Goal: Task Accomplishment & Management: Manage account settings

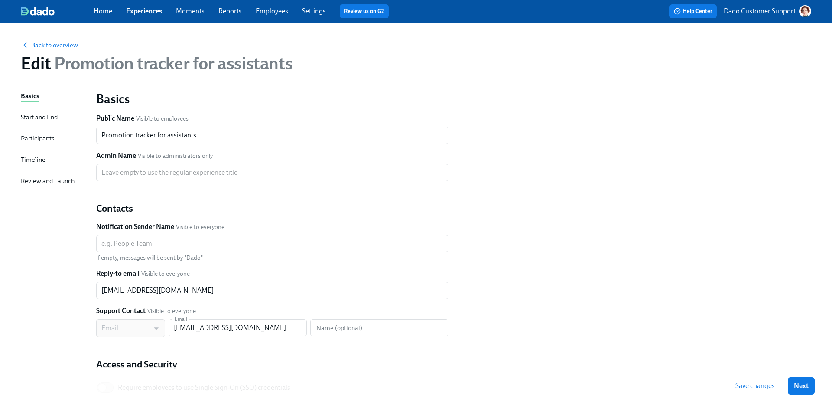
click at [27, 162] on div "Timeline" at bounding box center [33, 160] width 25 height 10
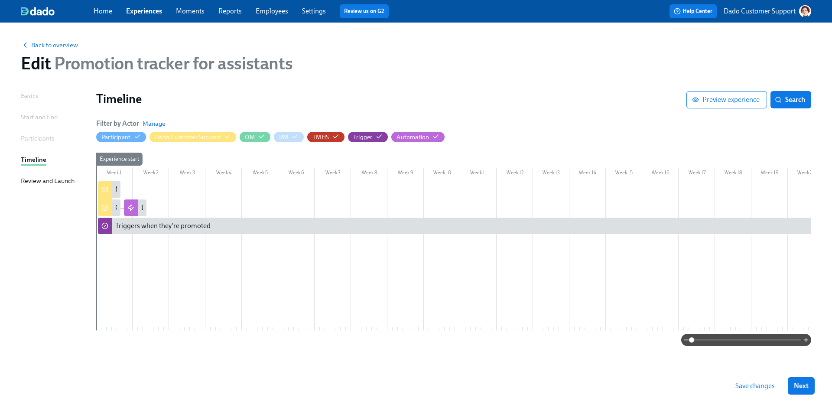
click at [101, 209] on div at bounding box center [100, 207] width 4 height 16
click at [115, 208] on div "Confirm enrollment into preboarding" at bounding box center [170, 208] width 110 height 10
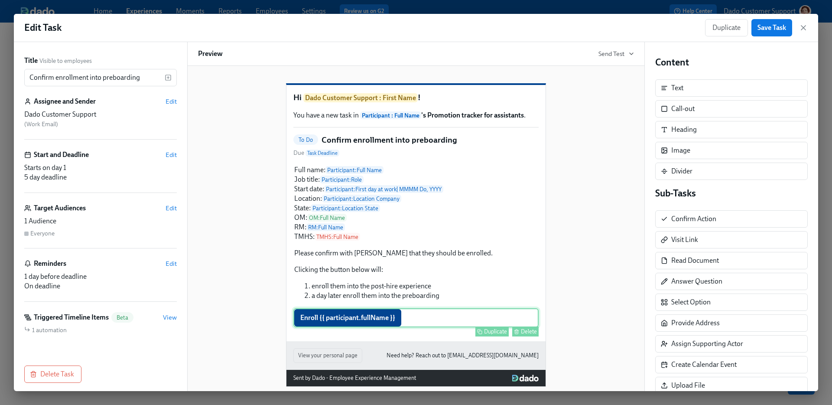
click at [365, 327] on div "Enroll {{ participant.fullName }} Duplicate Delete" at bounding box center [415, 317] width 245 height 19
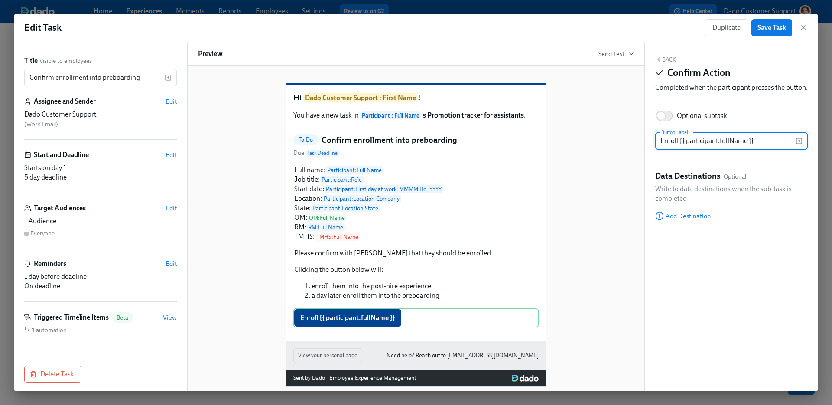
click at [667, 220] on span "Add Destination" at bounding box center [682, 215] width 55 height 9
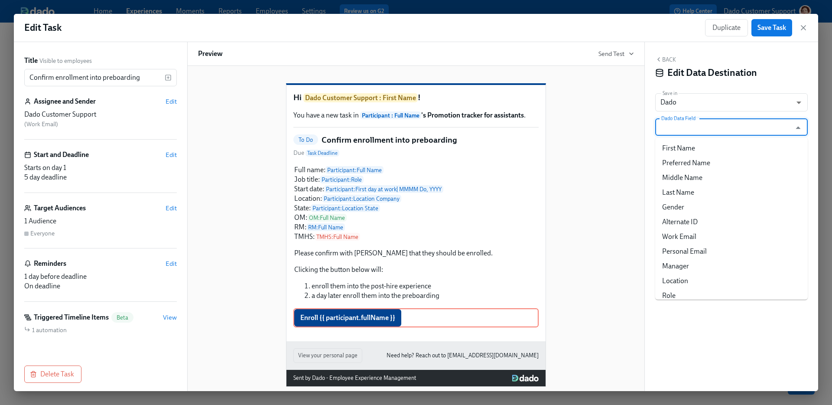
click at [684, 125] on input "Dado Data Field" at bounding box center [724, 126] width 131 height 17
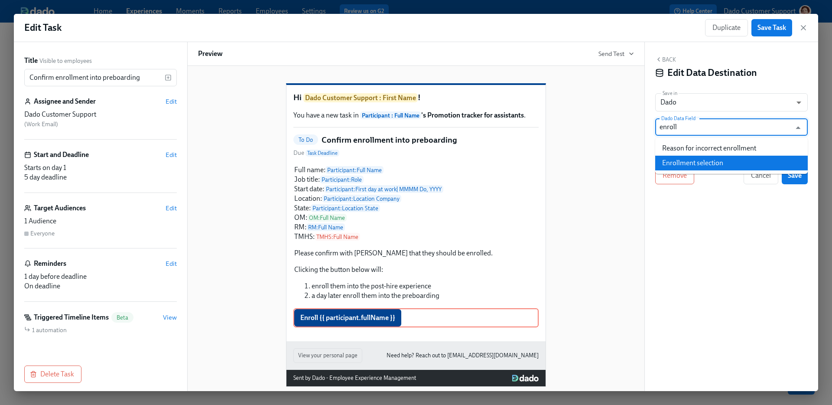
click at [695, 158] on li "Enrollment selection" at bounding box center [731, 162] width 152 height 15
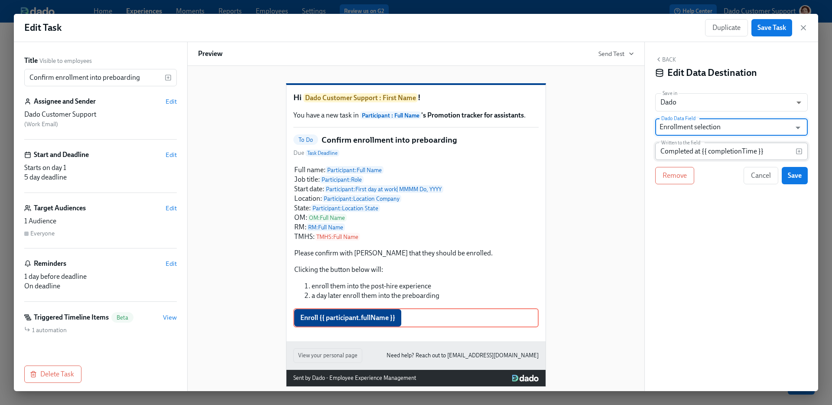
type input "Enrollment selection"
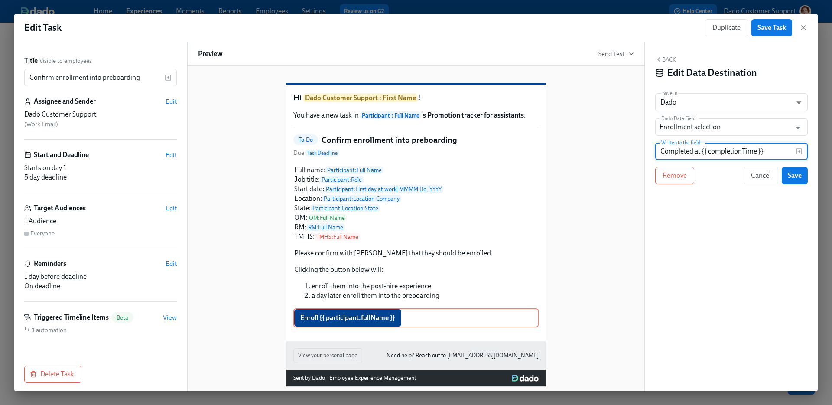
click at [683, 152] on input "Completed at {{ completionTime }}" at bounding box center [725, 150] width 140 height 17
type input "Confirmed"
click at [798, 174] on span "Save" at bounding box center [794, 175] width 14 height 9
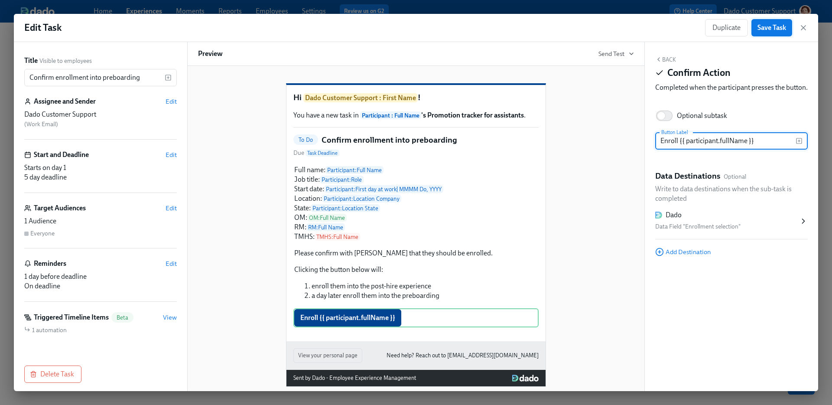
click at [778, 24] on span "Save Task" at bounding box center [771, 27] width 29 height 9
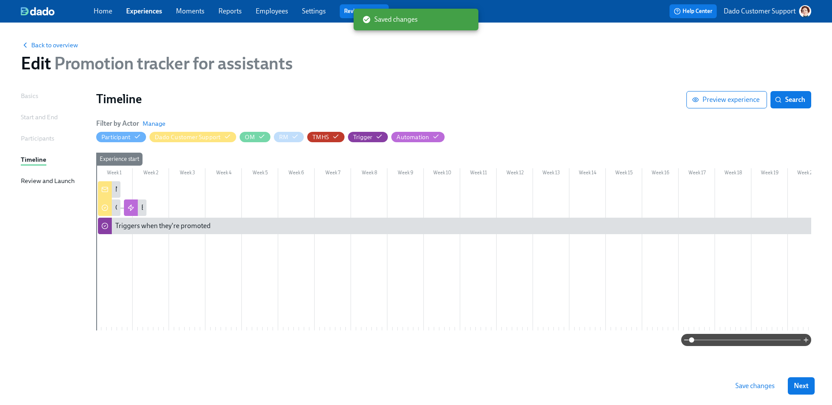
click at [757, 383] on span "Save changes" at bounding box center [754, 385] width 39 height 9
click at [58, 42] on span "Back to overview" at bounding box center [49, 45] width 57 height 9
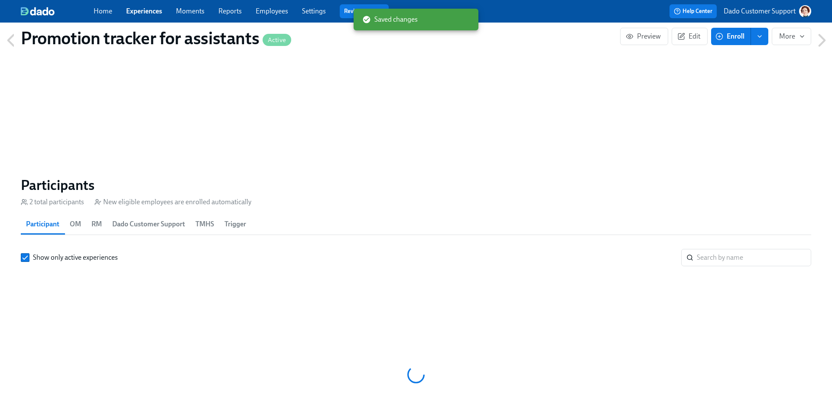
scroll to position [554, 0]
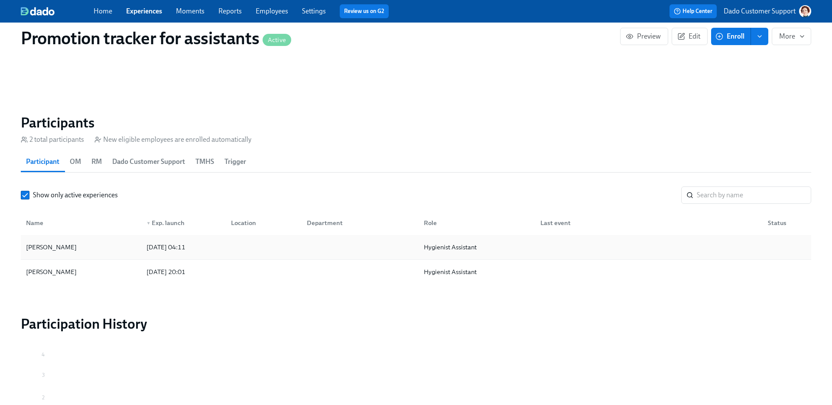
click at [104, 248] on div "[PERSON_NAME]" at bounding box center [81, 246] width 117 height 17
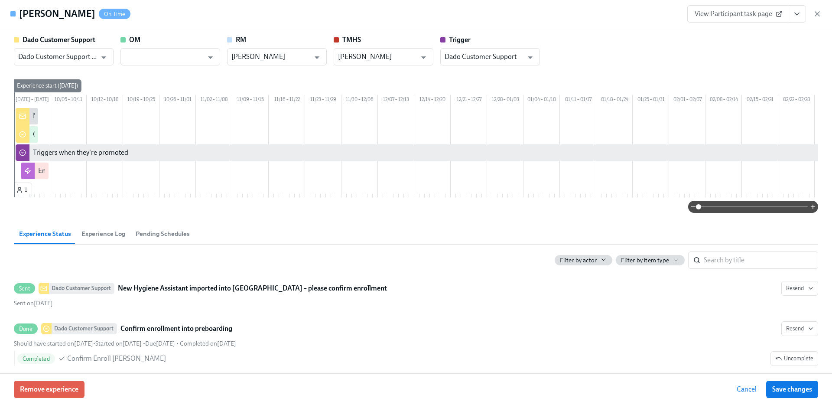
click at [800, 15] on icon "View task page" at bounding box center [796, 14] width 9 height 9
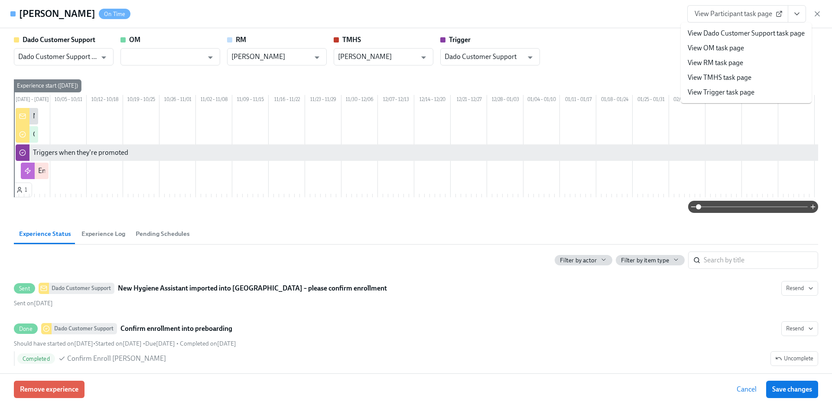
click at [742, 34] on link "View Dado Customer Support task page" at bounding box center [745, 34] width 117 height 10
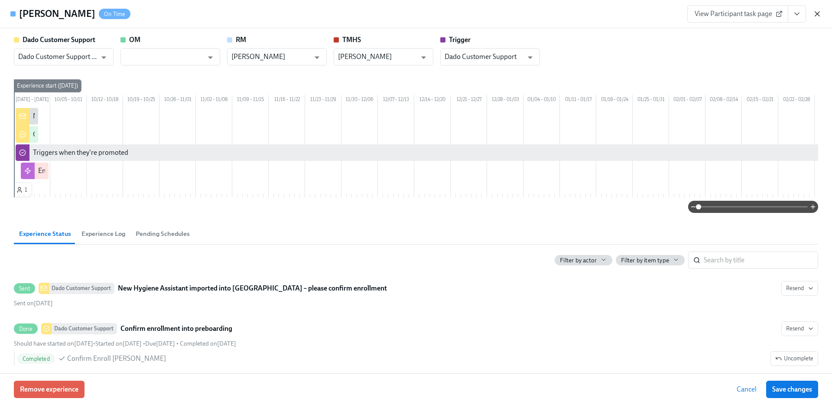
click at [816, 16] on icon "button" at bounding box center [816, 14] width 9 height 9
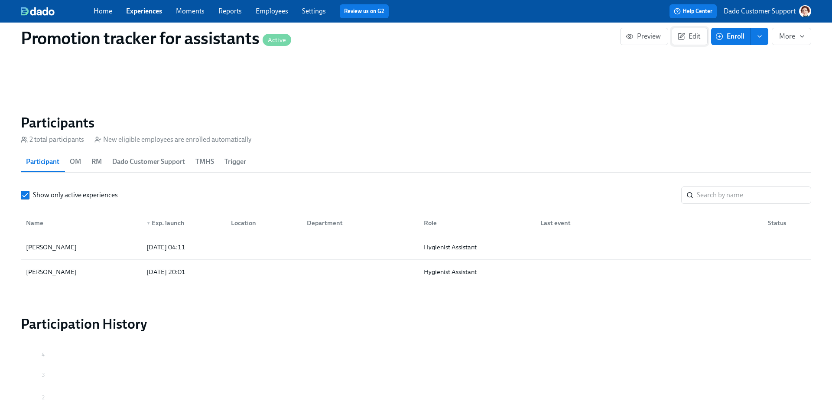
click at [677, 37] on icon "button" at bounding box center [681, 36] width 8 height 8
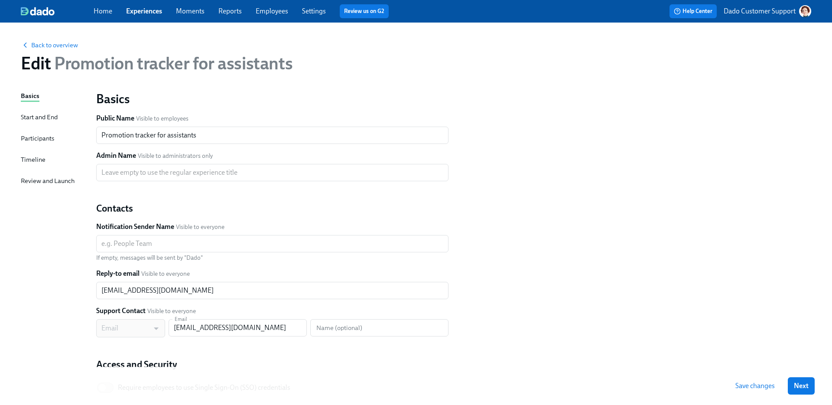
click at [51, 157] on div "Basics Start and End Participants Timeline Review and Launch" at bounding box center [53, 264] width 65 height 347
click at [32, 158] on div "Timeline" at bounding box center [33, 160] width 25 height 10
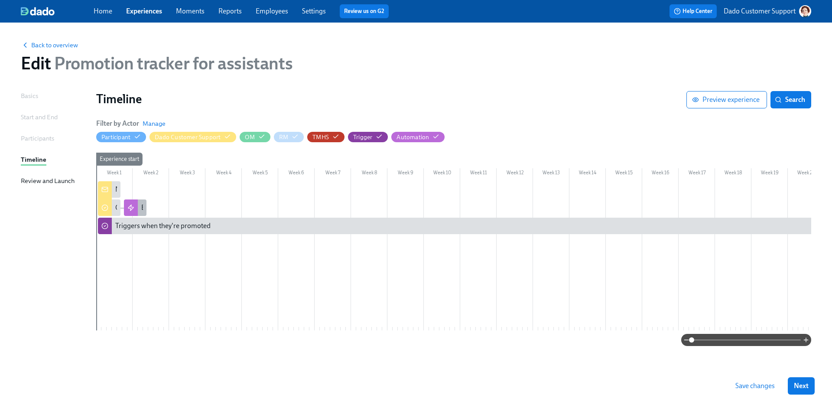
click at [137, 205] on div at bounding box center [131, 207] width 14 height 16
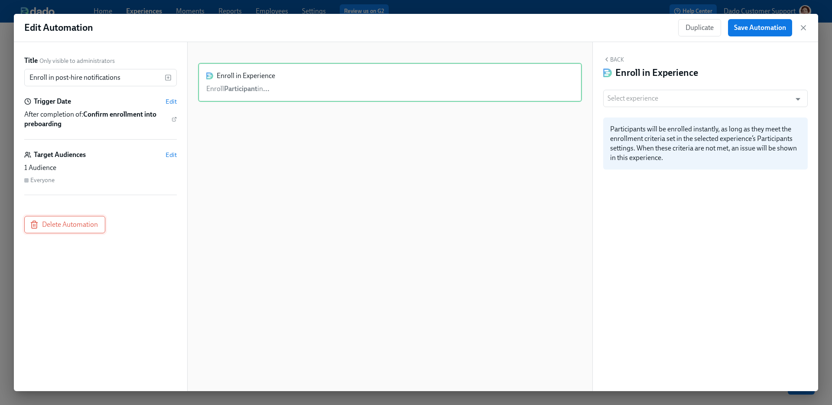
click at [52, 231] on button "Delete Automation" at bounding box center [64, 224] width 81 height 17
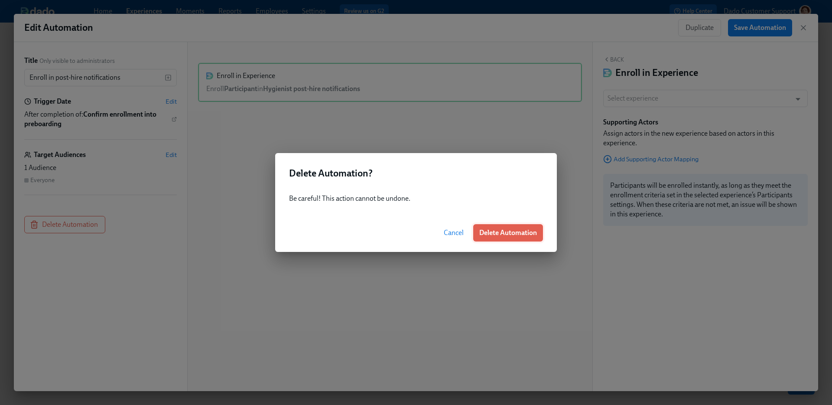
type input "Hygienist post-hire notifications"
click at [501, 229] on span "Delete Automation" at bounding box center [508, 232] width 58 height 9
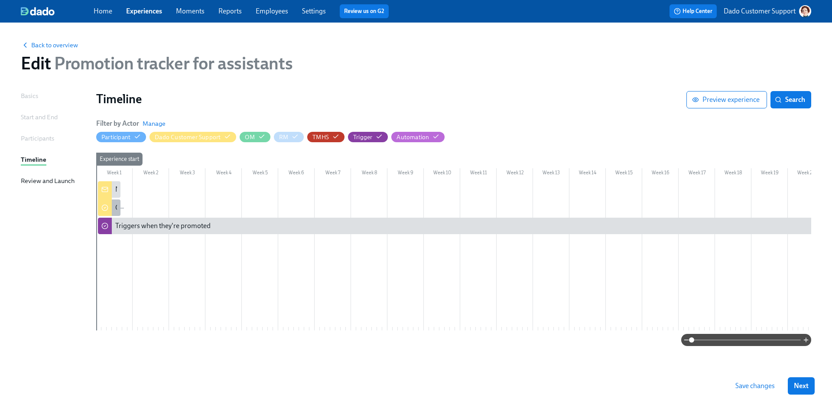
click at [113, 206] on div "Confirm enrollment into preboarding" at bounding box center [109, 207] width 23 height 16
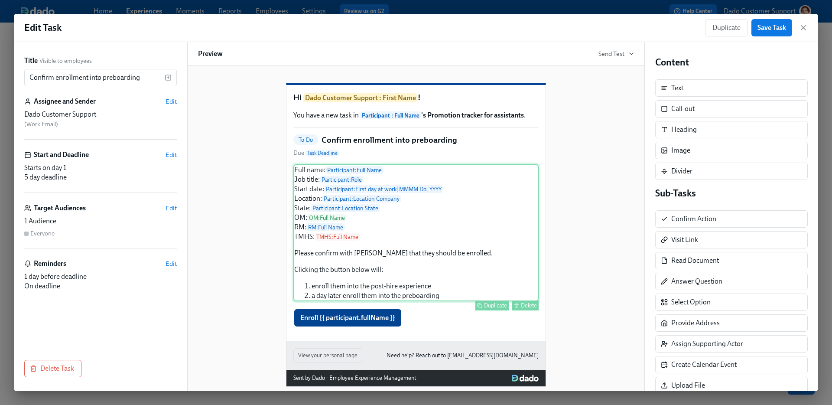
click at [427, 301] on div "Full name: Participant : Full Name Job title: Participant : Role Start date: Pa…" at bounding box center [415, 232] width 245 height 137
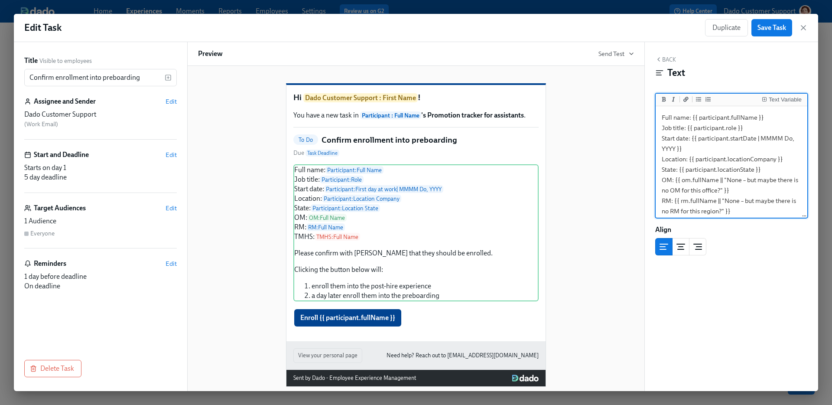
scroll to position [118, 0]
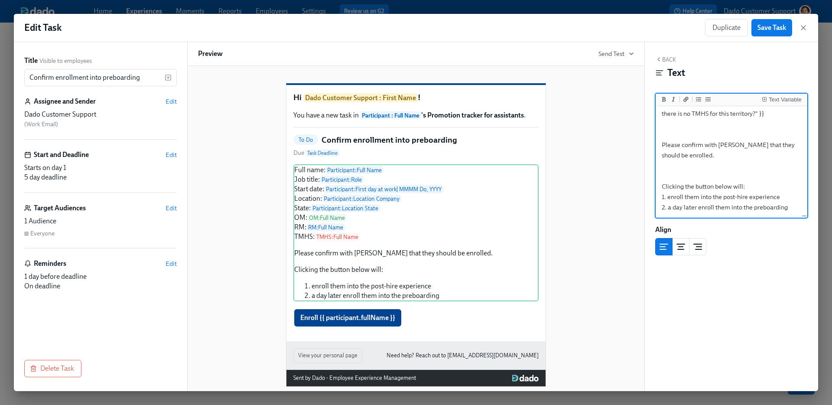
drag, startPoint x: 680, startPoint y: 143, endPoint x: 709, endPoint y: 170, distance: 39.9
click at [709, 171] on textarea "Full name: {{ participant.fullName }} Job title: {{ participant.role }} Start d…" at bounding box center [731, 103] width 148 height 227
click at [699, 154] on textarea "Full name: {{ participant.fullName }} Job title: {{ participant.role }} Start d…" at bounding box center [731, 103] width 148 height 227
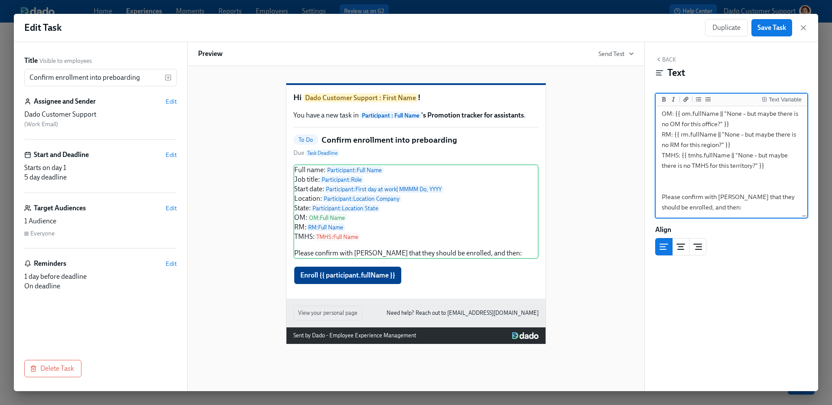
scroll to position [0, 0]
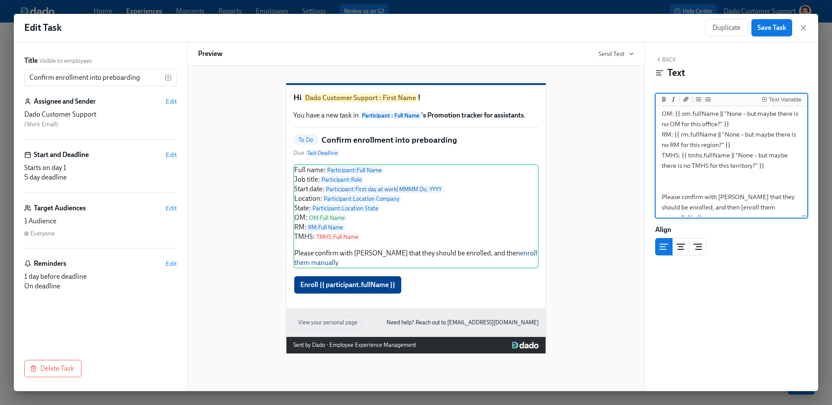
paste textarea "[URL][DOMAIN_NAME]"
type textarea "Full name: {{ participant.fullName }} Job title: {{ participant.role }} Start d…"
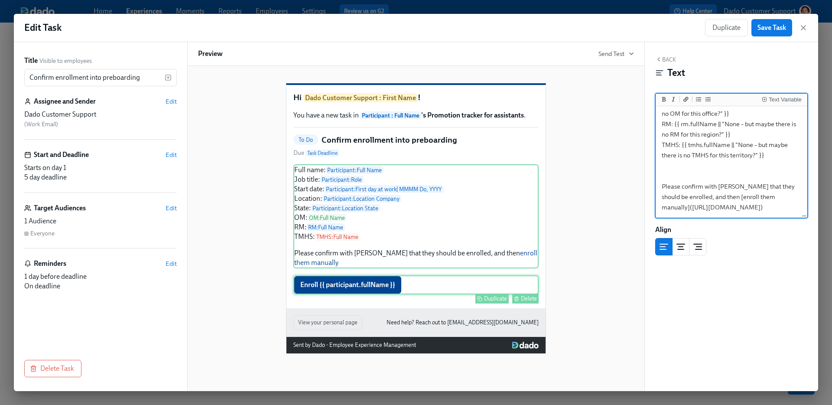
click at [360, 294] on div "Enroll {{ participant.fullName }} Duplicate Delete" at bounding box center [415, 284] width 245 height 19
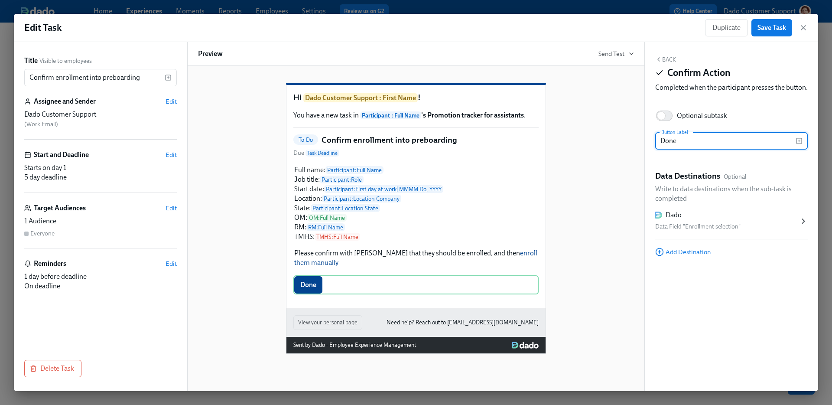
type input "Done"
click at [672, 220] on div "Dado" at bounding box center [673, 215] width 16 height 10
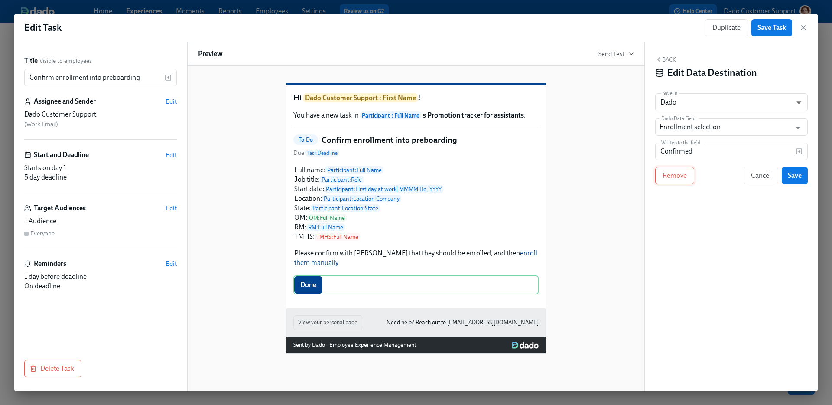
click at [668, 168] on button "Remove" at bounding box center [674, 175] width 39 height 17
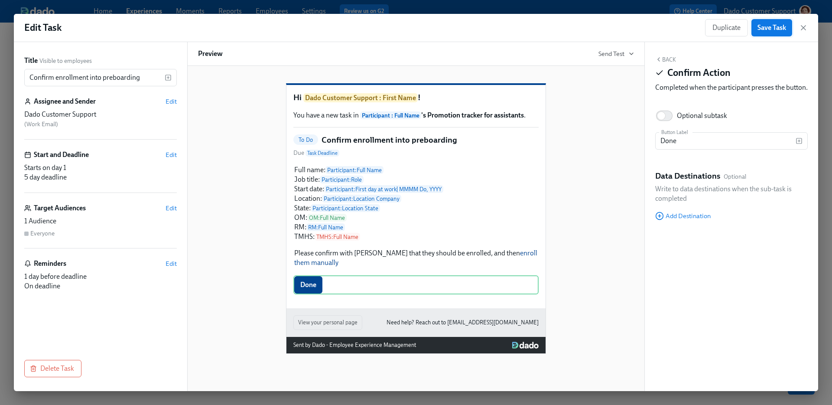
click at [770, 28] on span "Save Task" at bounding box center [771, 27] width 29 height 9
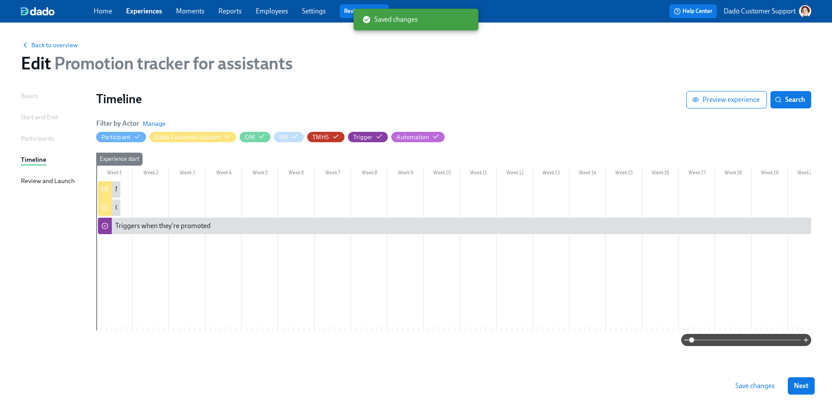
click at [765, 386] on span "Save changes" at bounding box center [754, 385] width 39 height 9
click at [60, 43] on span "Back to overview" at bounding box center [49, 45] width 57 height 9
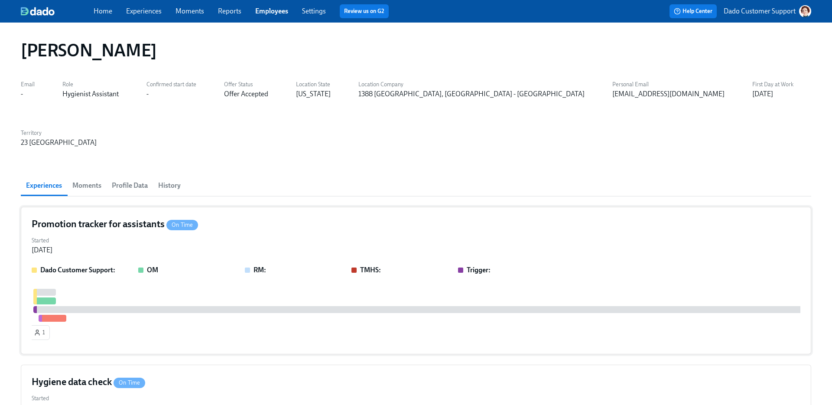
click at [188, 234] on div "Started Sep 29, 2025" at bounding box center [416, 244] width 768 height 21
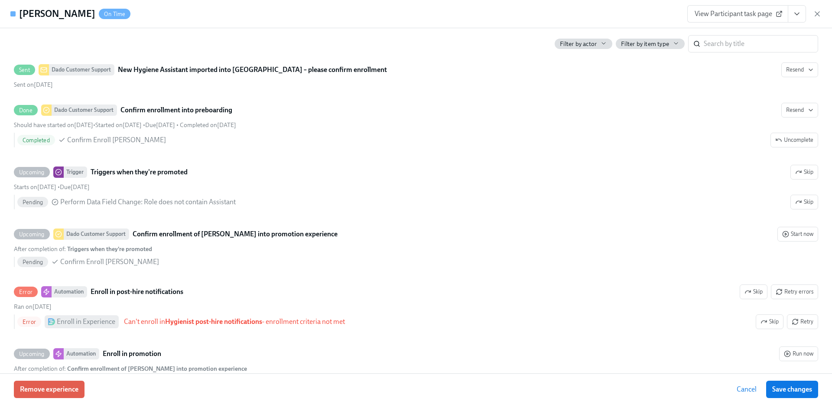
scroll to position [230, 0]
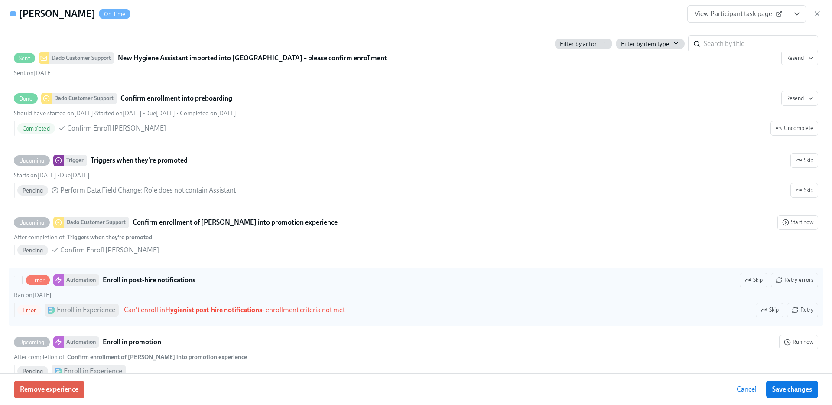
type input "Dado Customer Support Team"
type input "[PERSON_NAME]"
type input "Dado Customer Support"
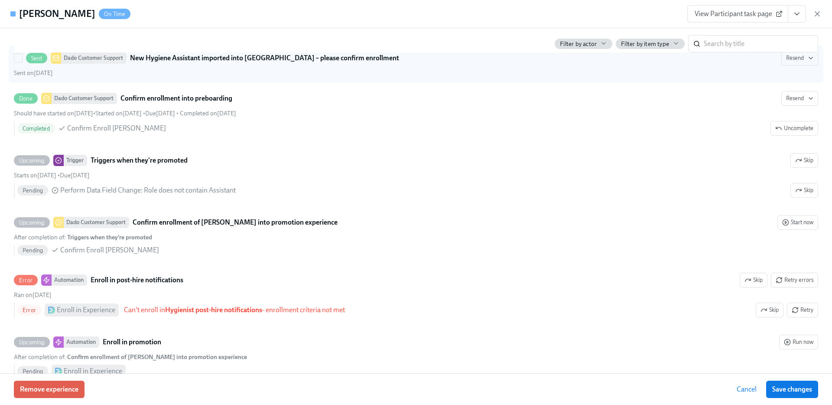
scroll to position [266, 0]
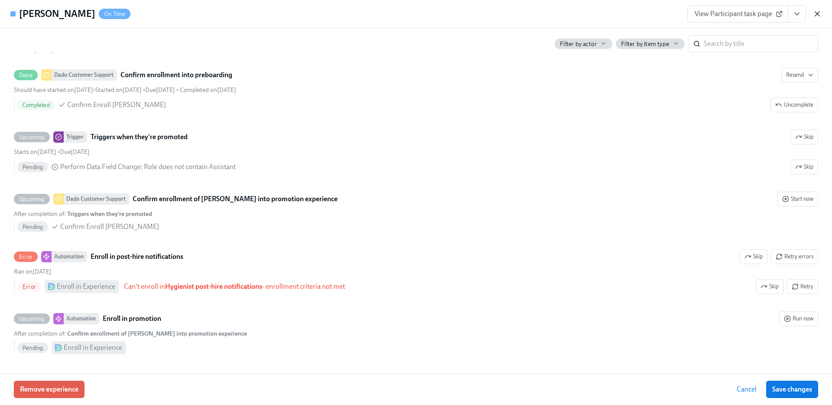
click at [817, 13] on icon "button" at bounding box center [816, 14] width 9 height 9
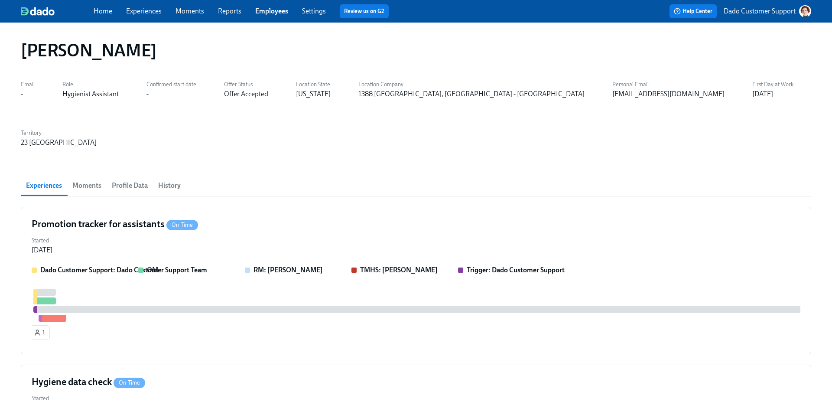
click at [144, 14] on link "Experiences" at bounding box center [144, 11] width 36 height 8
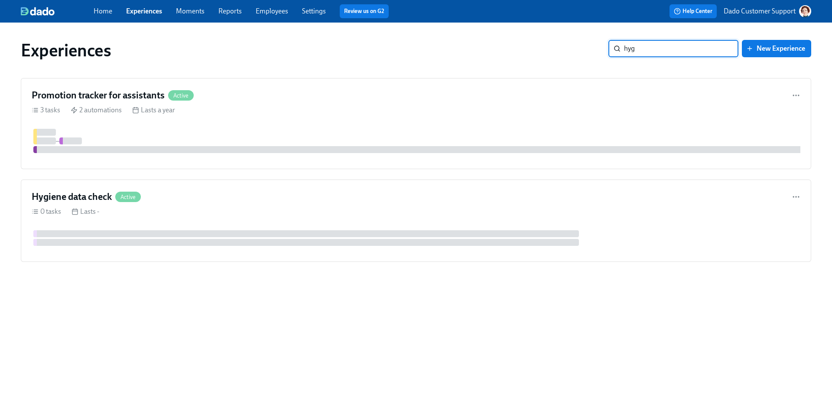
type input "hygi"
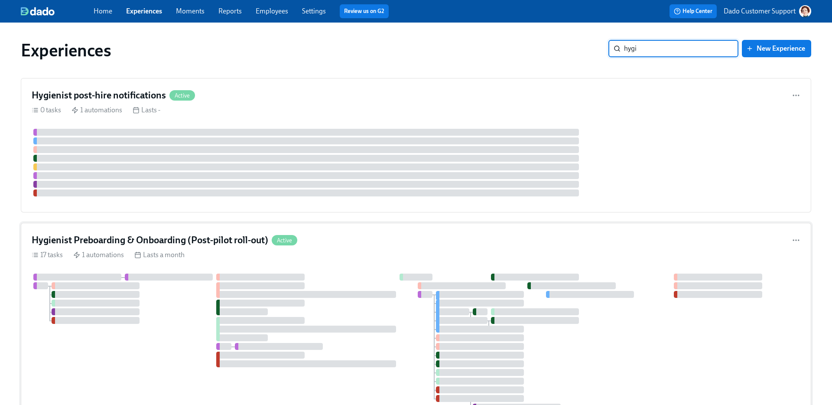
click at [197, 240] on h4 "Hygienist Preboarding & Onboarding (Post-pilot roll-out)" at bounding box center [150, 239] width 236 height 13
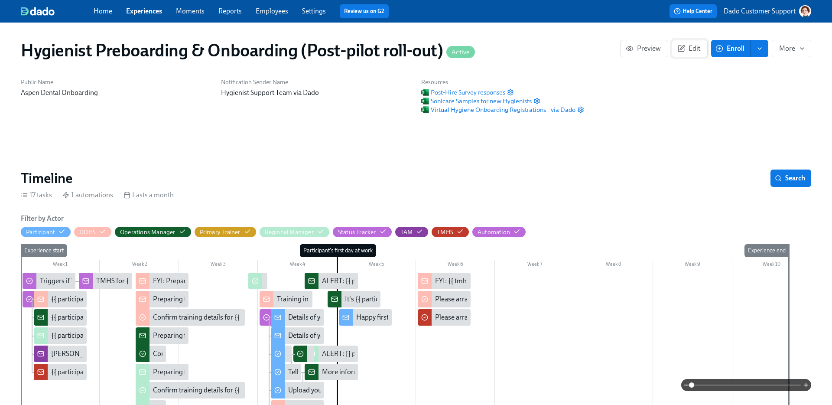
click at [689, 43] on button "Edit" at bounding box center [689, 48] width 36 height 17
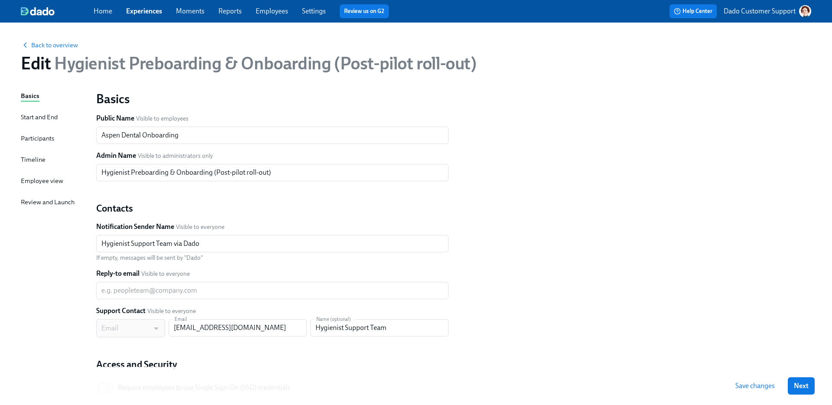
click at [37, 136] on div "Participants" at bounding box center [37, 138] width 33 height 10
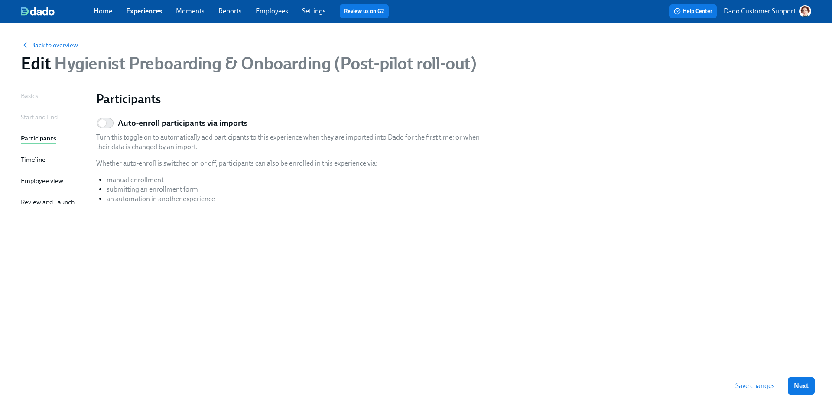
click at [42, 115] on div "Start and End" at bounding box center [39, 117] width 37 height 10
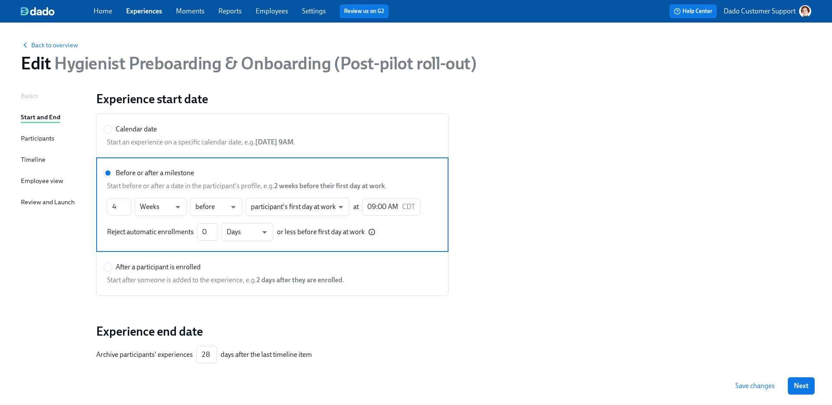
click at [29, 137] on div "Participants" at bounding box center [37, 138] width 33 height 10
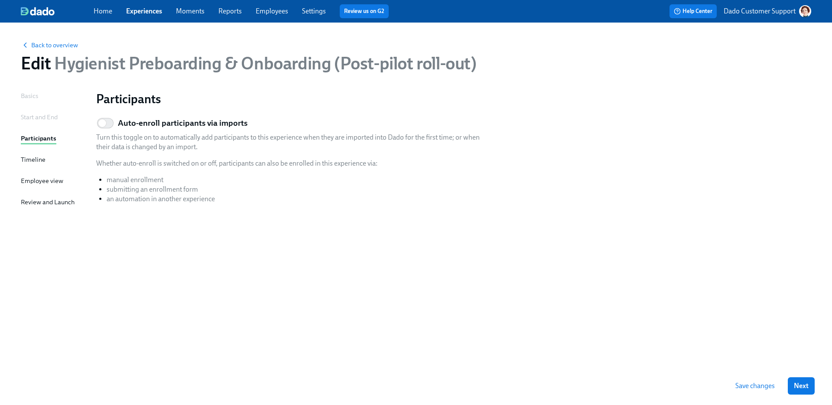
click at [147, 11] on link "Experiences" at bounding box center [144, 11] width 36 height 8
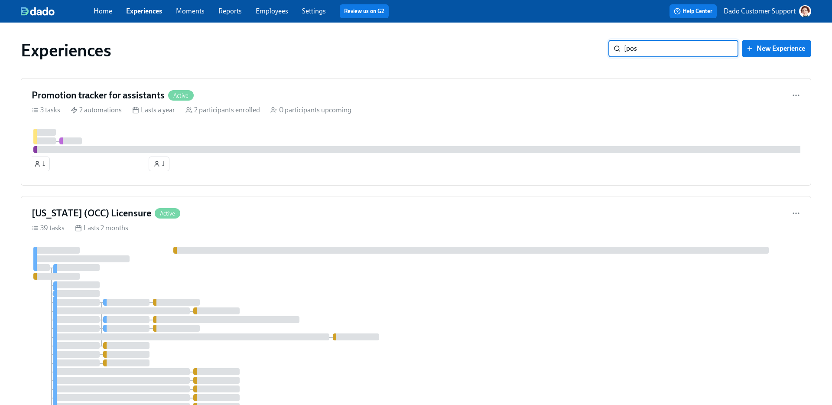
type input "[post"
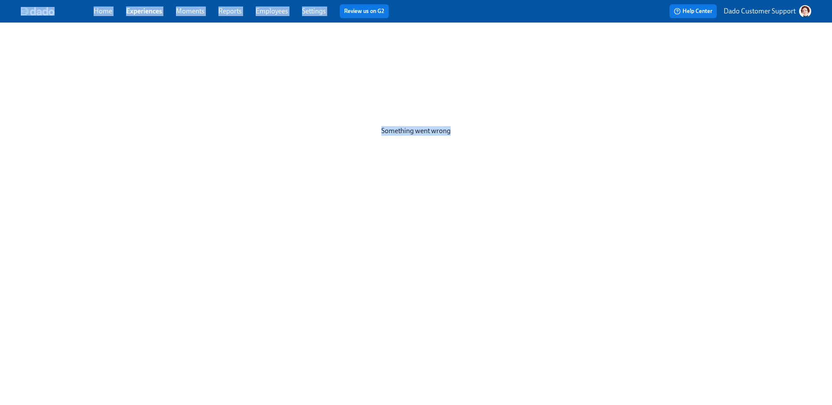
click at [141, 2] on div "Home Experiences Moments Reports Employees Settings Review us on G2 Help Center…" at bounding box center [416, 11] width 832 height 23
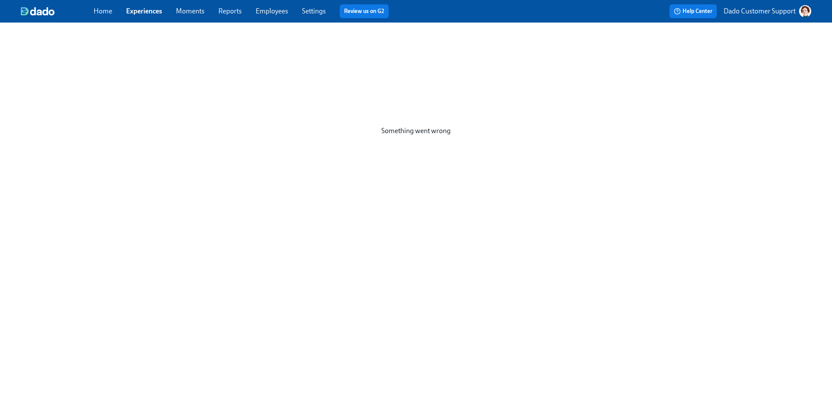
click at [140, 9] on link "Experiences" at bounding box center [144, 11] width 36 height 8
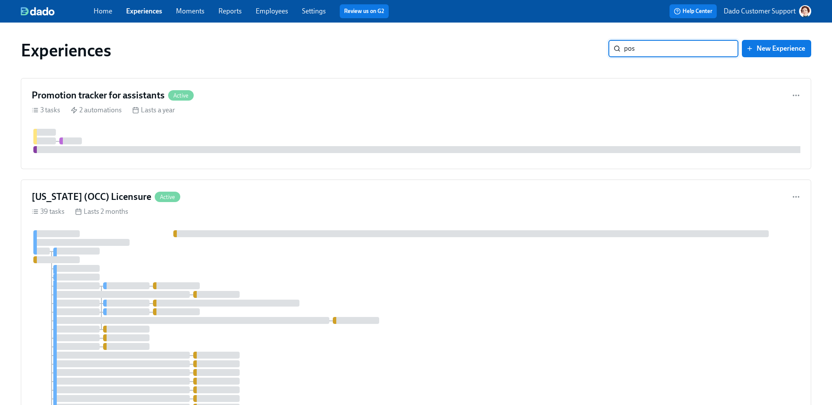
type input "post"
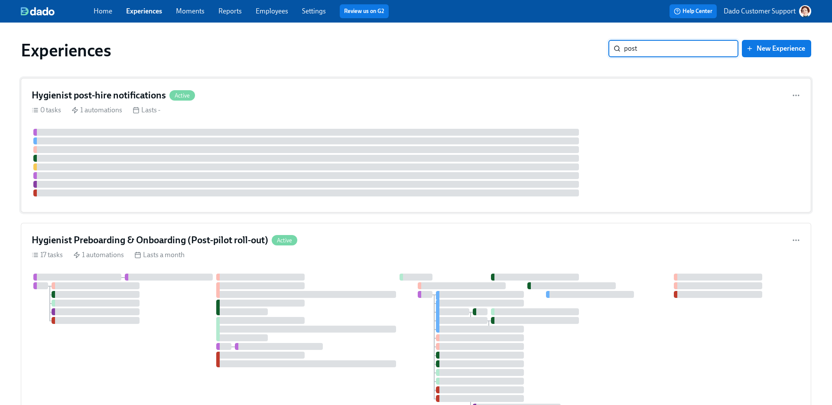
click at [256, 159] on div at bounding box center [305, 158] width 545 height 7
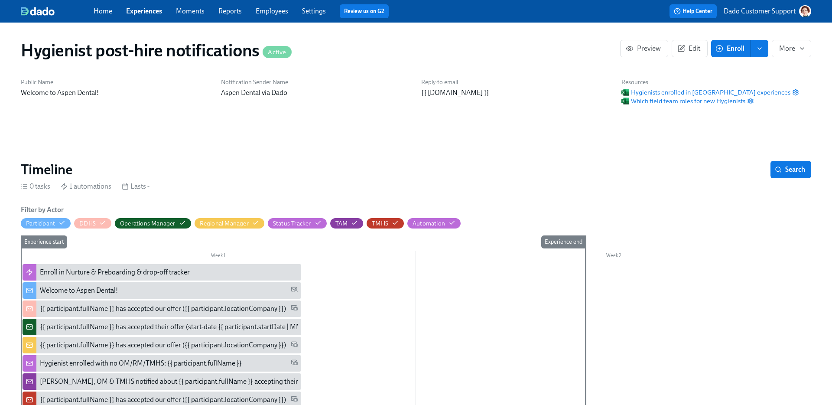
click at [719, 47] on icon "button" at bounding box center [719, 49] width 8 height 8
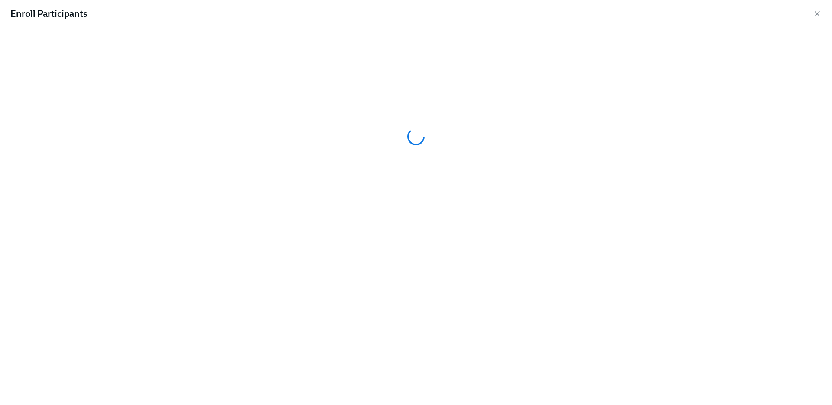
scroll to position [0, 161]
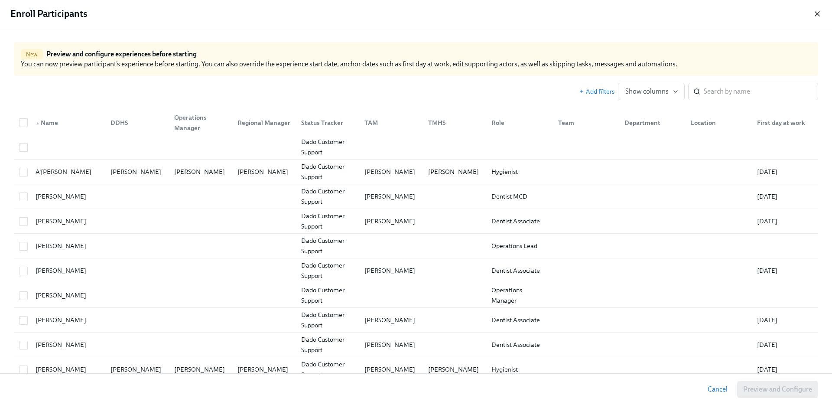
click at [817, 14] on icon "button" at bounding box center [817, 14] width 4 height 4
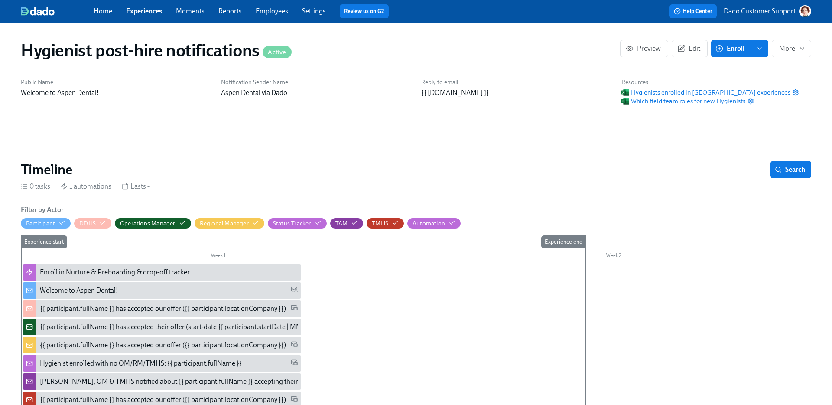
click at [733, 47] on span "Enroll" at bounding box center [730, 48] width 27 height 9
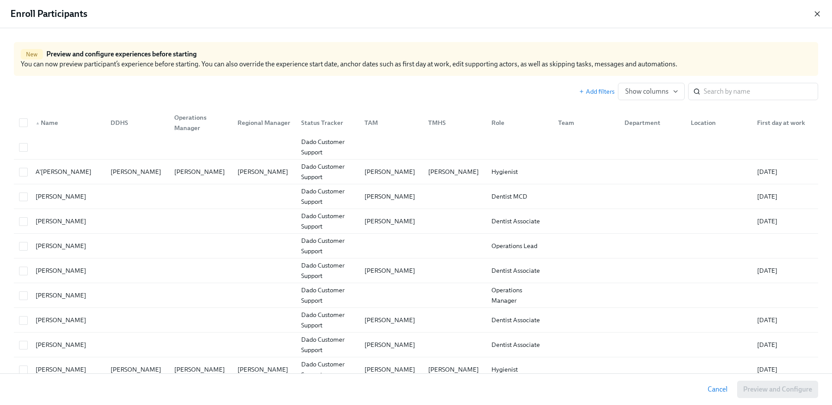
click at [816, 16] on icon "button" at bounding box center [816, 14] width 9 height 9
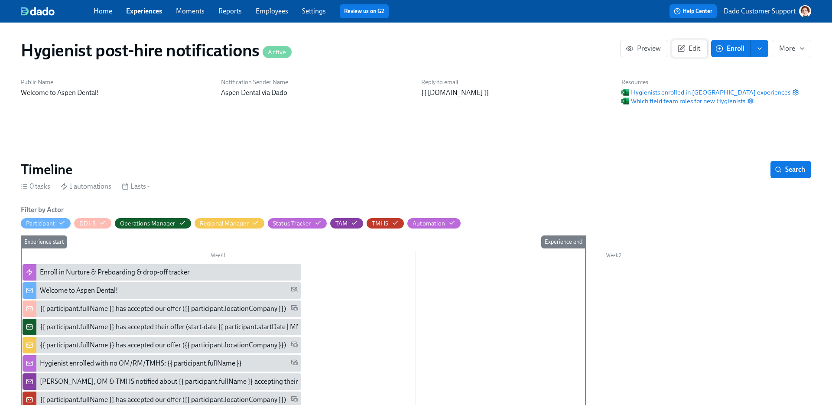
click at [687, 50] on span "Edit" at bounding box center [689, 48] width 21 height 9
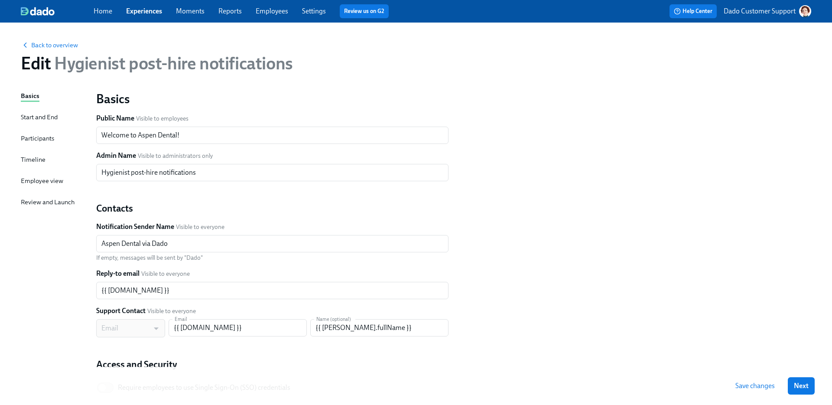
click at [39, 137] on div "Participants" at bounding box center [37, 138] width 33 height 10
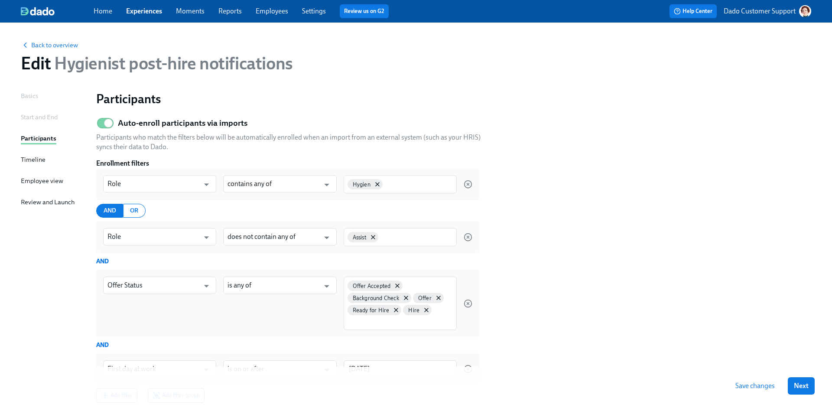
scroll to position [5, 0]
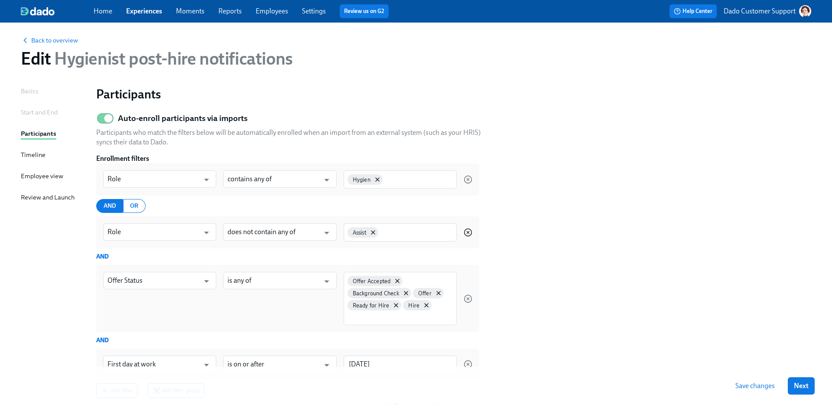
click at [470, 230] on icon "button" at bounding box center [467, 232] width 9 height 9
type input "Offer Status"
type input "is any of"
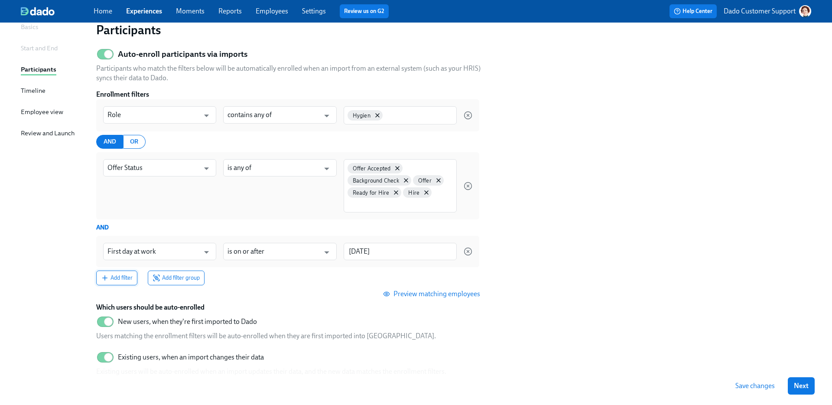
scroll to position [73, 0]
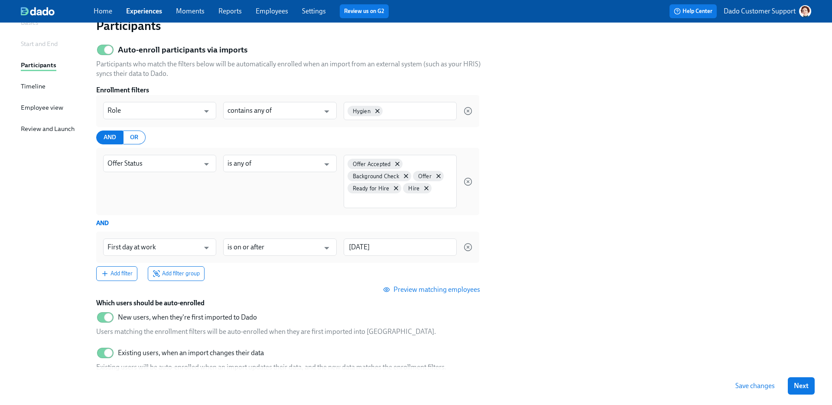
click at [179, 281] on div "Preview matching employees" at bounding box center [291, 289] width 390 height 17
click at [180, 274] on span "Add filter group" at bounding box center [175, 273] width 47 height 9
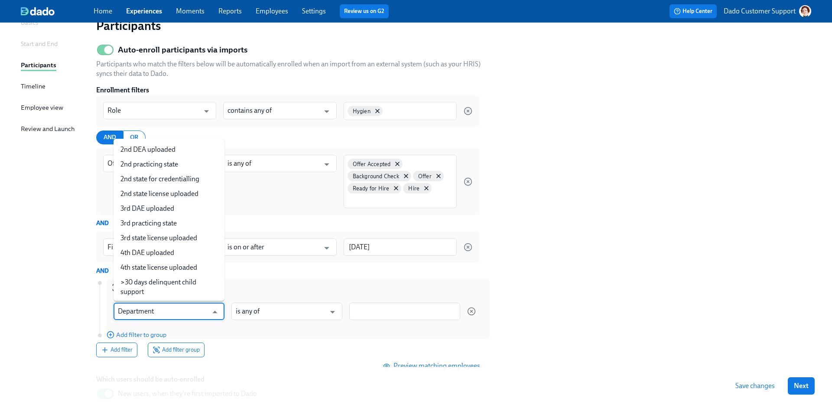
click at [154, 310] on input "Department" at bounding box center [163, 310] width 90 height 17
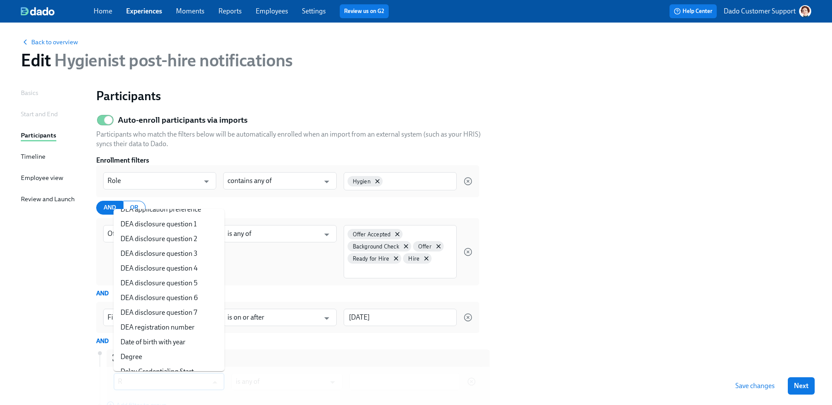
scroll to position [0, 0]
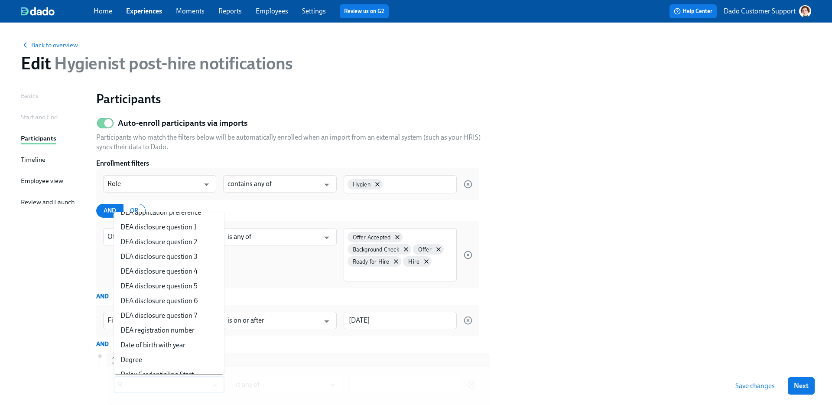
type input "Department"
click at [116, 41] on div "Back to overview" at bounding box center [416, 45] width 790 height 10
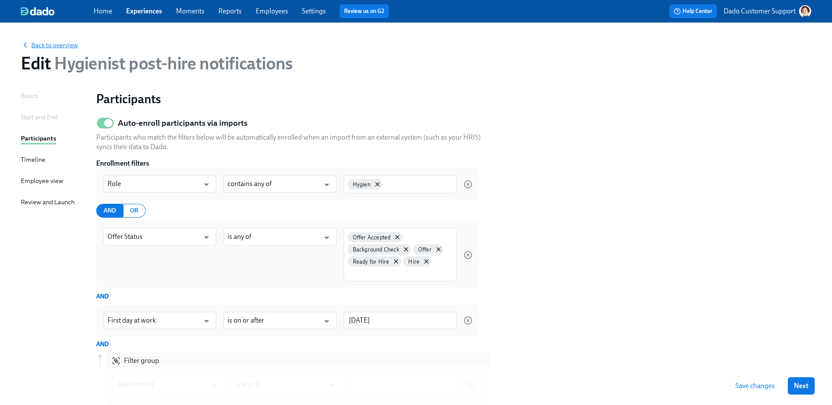
click at [55, 42] on span "Back to overview" at bounding box center [49, 45] width 57 height 9
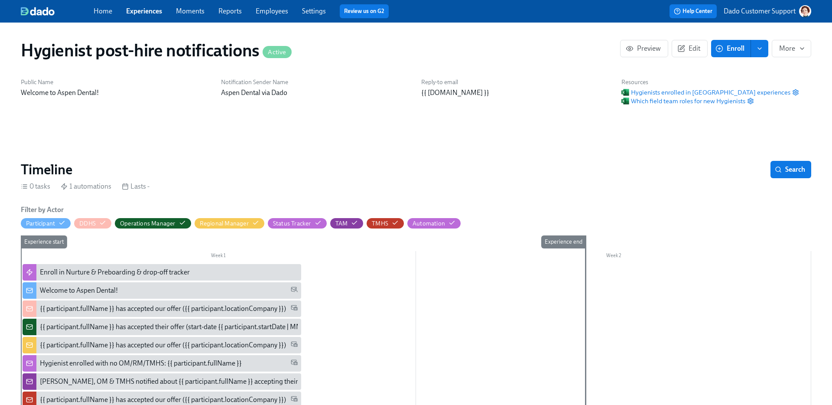
scroll to position [0, 161]
click at [735, 50] on span "Enroll" at bounding box center [730, 48] width 27 height 9
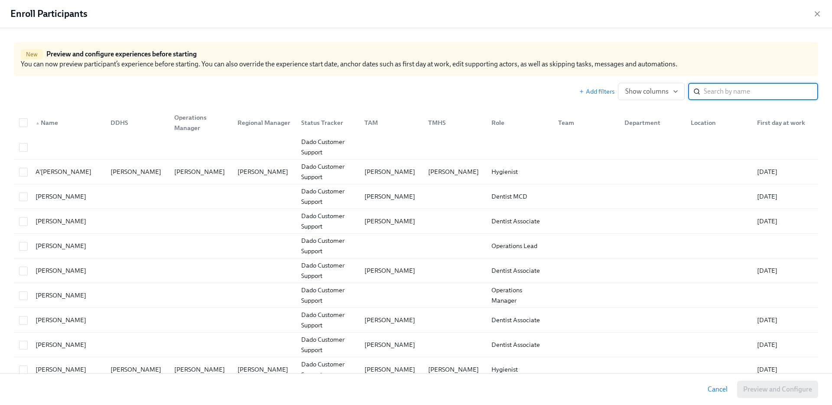
click at [761, 95] on input "search" at bounding box center [760, 91] width 114 height 17
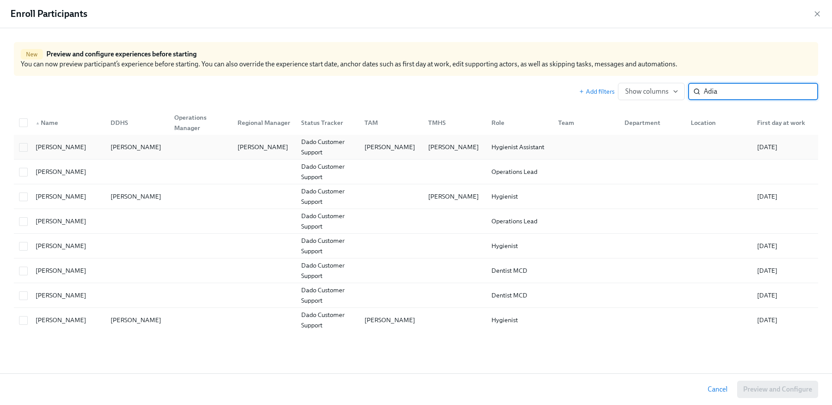
type input "Adia"
click at [125, 139] on div "Henry Allen" at bounding box center [136, 146] width 64 height 17
checkbox input "true"
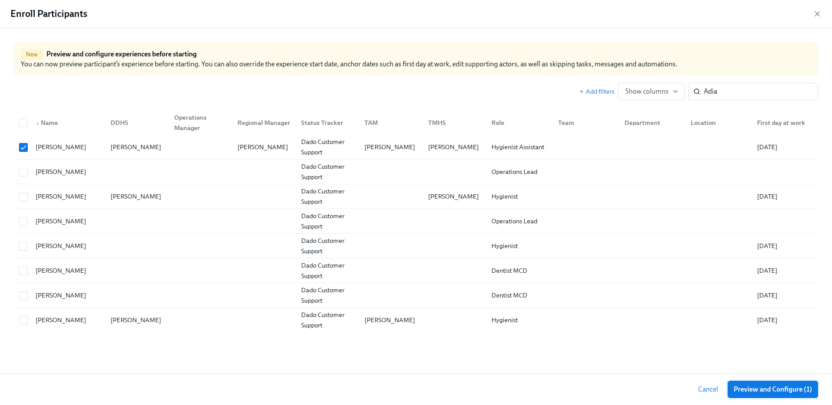
click at [790, 386] on span "Preview and Configure (1)" at bounding box center [772, 389] width 78 height 9
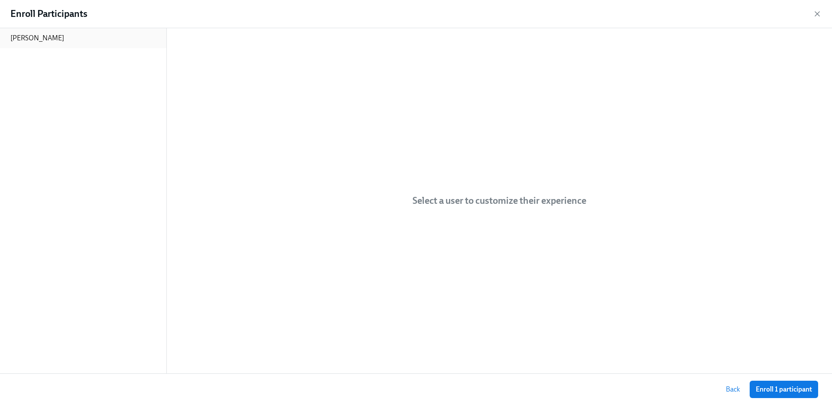
click at [46, 33] on div "[PERSON_NAME]" at bounding box center [83, 38] width 166 height 20
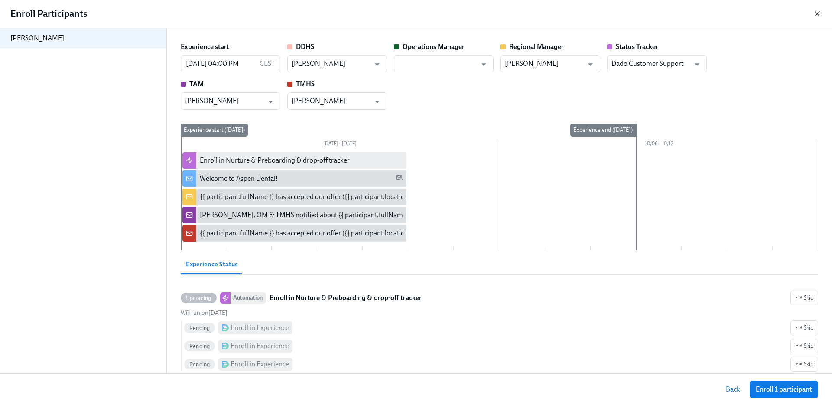
click at [819, 14] on icon "button" at bounding box center [816, 14] width 9 height 9
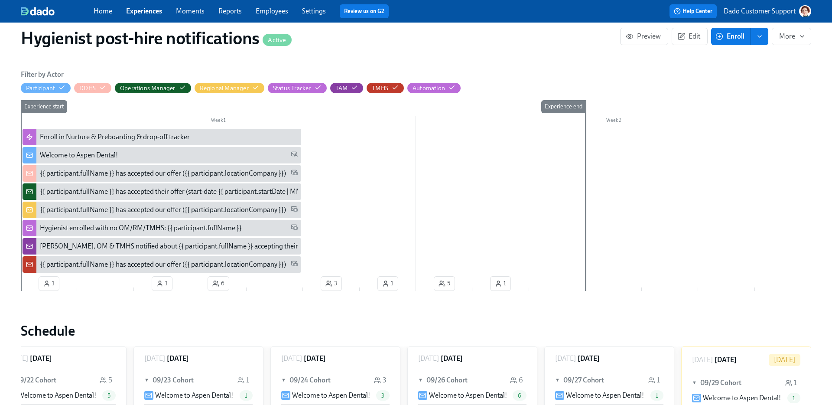
scroll to position [136, 0]
click at [179, 179] on div "{{ participant.fullName }} has accepted our offer ({{ participant.locationCompa…" at bounding box center [162, 173] width 278 height 16
click at [745, 32] on button "Enroll" at bounding box center [731, 36] width 40 height 17
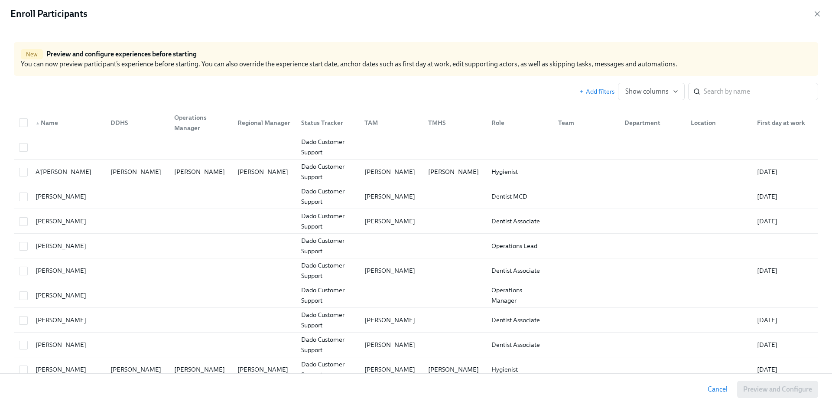
click at [734, 95] on input "search" at bounding box center [760, 91] width 114 height 17
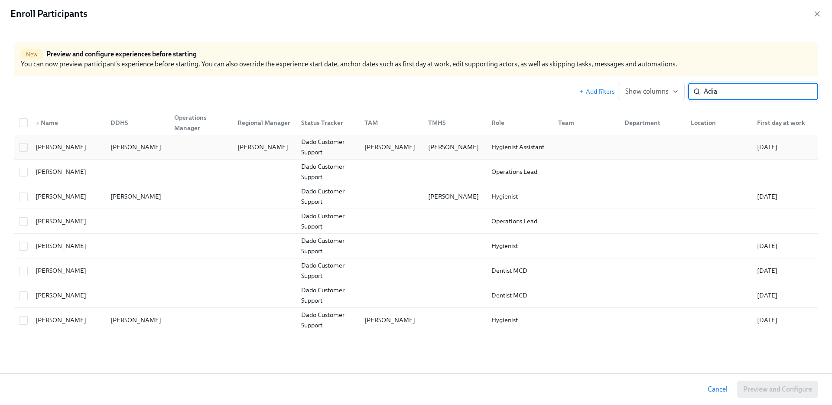
type input "Adia"
click at [70, 158] on div "Adia Corbin Henry Allen Stacia Devine Dado Customer Support Denise Belter Jaria…" at bounding box center [416, 147] width 804 height 25
checkbox input "true"
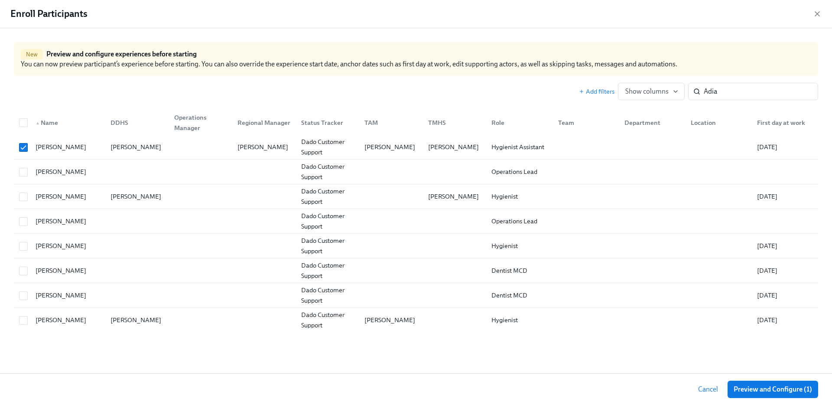
click at [819, 392] on div "Cancel Preview and Configure (1)" at bounding box center [416, 389] width 832 height 32
click at [788, 386] on span "Preview and Configure (1)" at bounding box center [772, 389] width 78 height 9
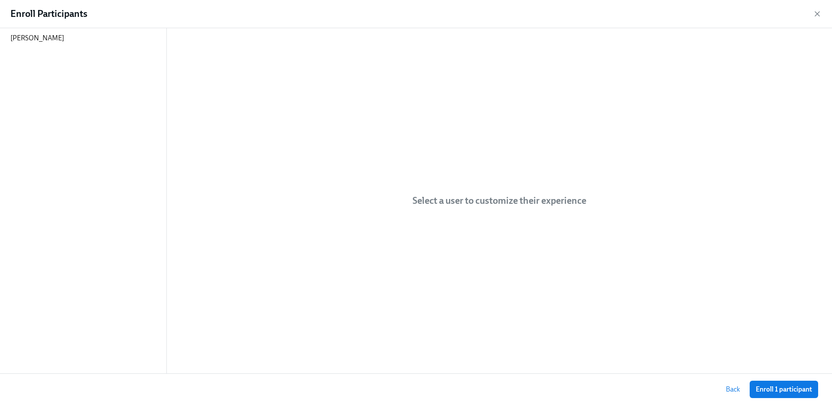
drag, startPoint x: 788, startPoint y: 386, endPoint x: 400, endPoint y: 96, distance: 484.8
click at [400, 96] on div "Enroll Participants Adia Corbin Select a user to customize their experience Bac…" at bounding box center [416, 202] width 832 height 405
click at [35, 36] on p "[PERSON_NAME]" at bounding box center [37, 38] width 54 height 10
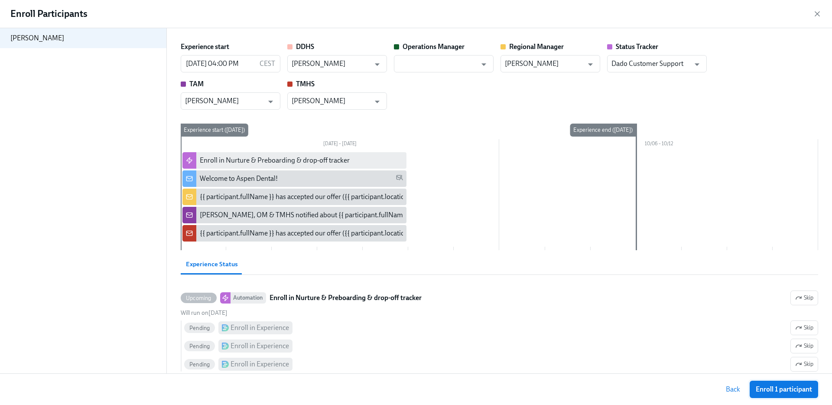
click at [764, 388] on span "Enroll 1 participant" at bounding box center [783, 389] width 56 height 9
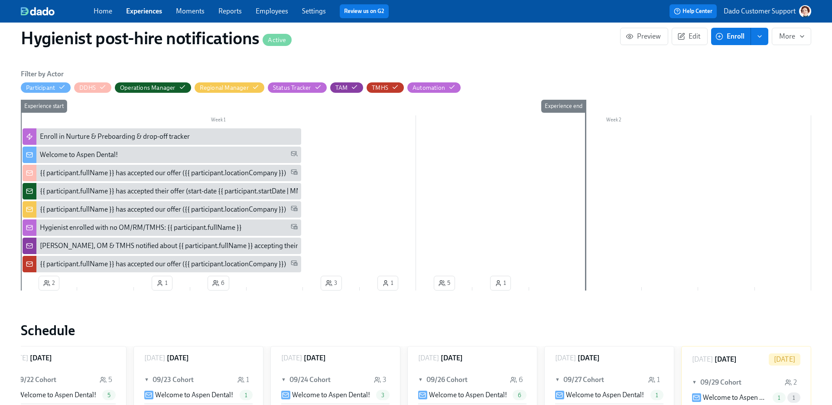
click at [724, 36] on span "Enroll" at bounding box center [730, 36] width 27 height 9
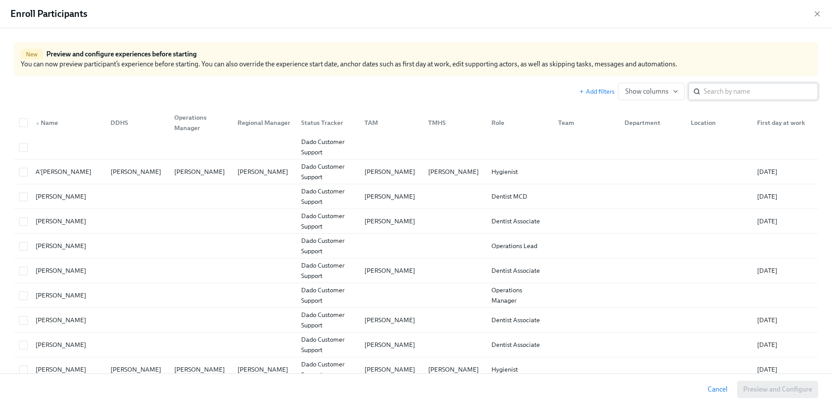
click at [751, 91] on input "search" at bounding box center [760, 91] width 114 height 17
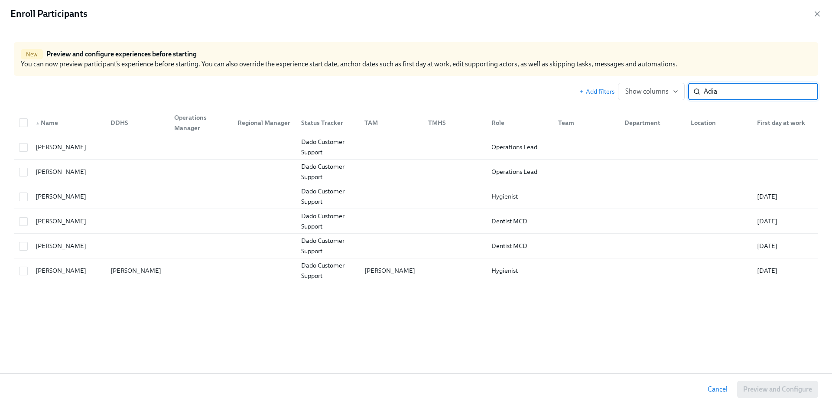
type input "Adia"
